Goal: Task Accomplishment & Management: Manage account settings

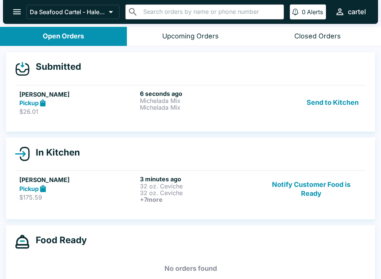
click at [334, 100] on button "Send to Kitchen" at bounding box center [333, 103] width 58 height 26
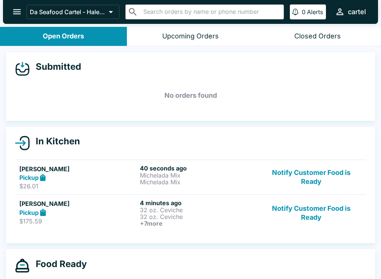
click at [89, 216] on div "[PERSON_NAME] Pickup $175.59" at bounding box center [78, 213] width 118 height 28
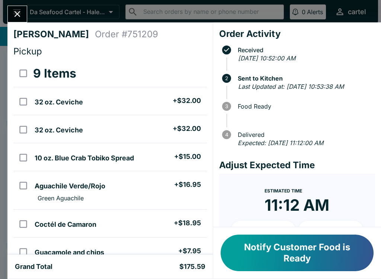
click at [21, 14] on icon "Close" at bounding box center [17, 14] width 10 height 10
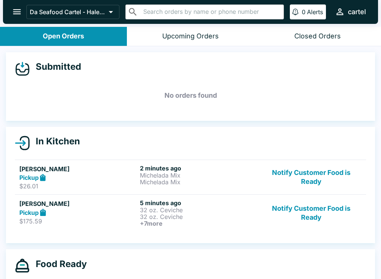
click at [195, 215] on p "32 oz. Ceviche" at bounding box center [199, 216] width 118 height 7
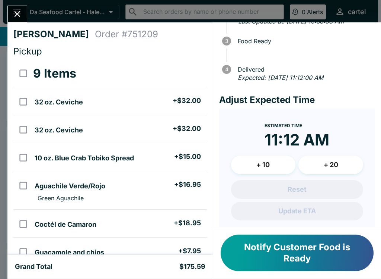
scroll to position [71, 0]
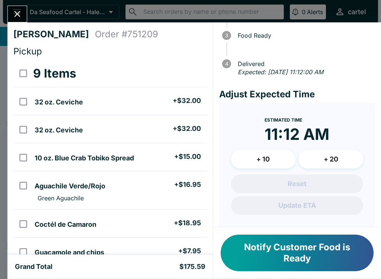
click at [336, 165] on button "+ 20" at bounding box center [331, 159] width 65 height 19
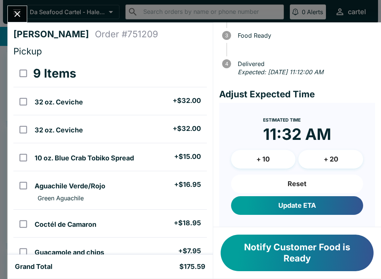
click at [310, 212] on button "Update ETA" at bounding box center [297, 205] width 132 height 19
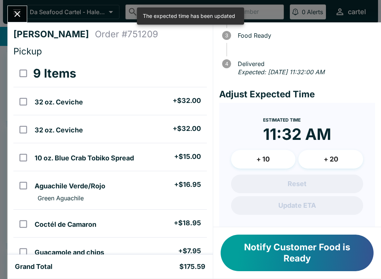
click at [20, 12] on icon "Close" at bounding box center [17, 14] width 10 height 10
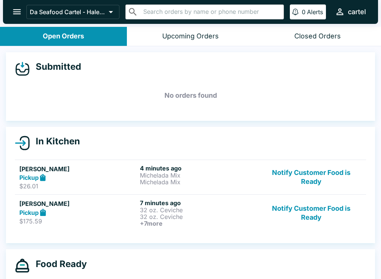
click at [303, 212] on button "Notify Customer Food is Ready" at bounding box center [311, 213] width 101 height 28
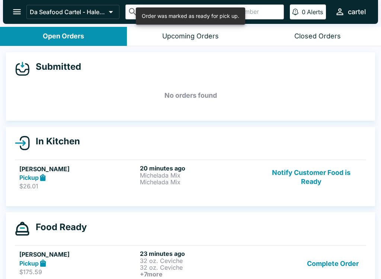
click at [311, 167] on button "Notify Customer Food is Ready" at bounding box center [311, 177] width 101 height 26
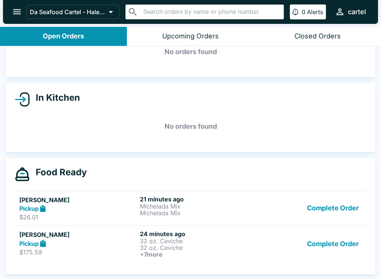
scroll to position [44, 0]
click at [321, 242] on button "Complete Order" at bounding box center [333, 244] width 58 height 28
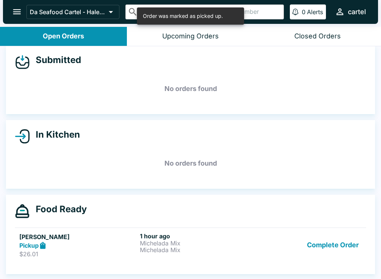
scroll to position [7, 0]
click at [326, 218] on div "Food Ready [PERSON_NAME] Pickup $26.01 1 hour ago Michelada Mix Michelada Mix C…" at bounding box center [190, 234] width 369 height 80
click at [326, 249] on button "Complete Order" at bounding box center [333, 245] width 58 height 26
